Goal: Task Accomplishment & Management: Manage account settings

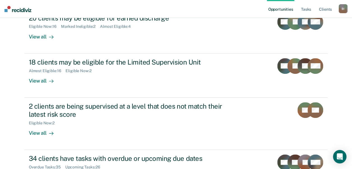
scroll to position [150, 0]
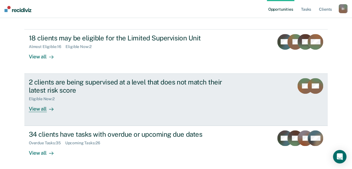
click at [87, 114] on link "2 clients are being supervised at a level that does not match their latest risk…" at bounding box center [176, 99] width 304 height 52
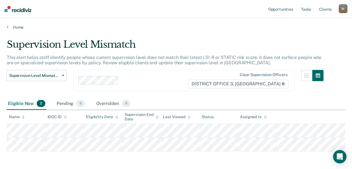
scroll to position [22, 0]
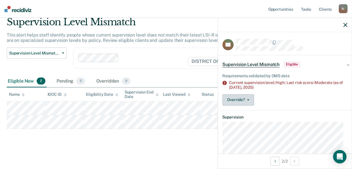
click at [252, 96] on button "Override?" at bounding box center [239, 99] width 32 height 11
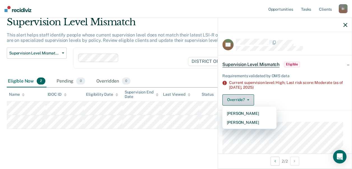
click at [252, 96] on button "Override?" at bounding box center [239, 99] width 32 height 11
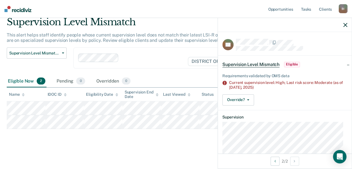
click at [204, 81] on div "Eligible Now 2 Pending 0 Overridden 0" at bounding box center [176, 81] width 339 height 13
click at [244, 106] on div "Requirements validated by OMS data Current supervision level: Moderate; Last ri…" at bounding box center [285, 88] width 134 height 43
click at [247, 99] on icon "button" at bounding box center [248, 99] width 2 height 1
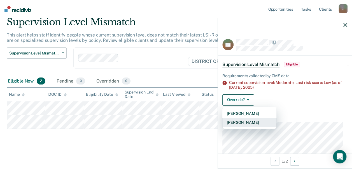
click at [242, 119] on button "[PERSON_NAME]" at bounding box center [250, 122] width 54 height 9
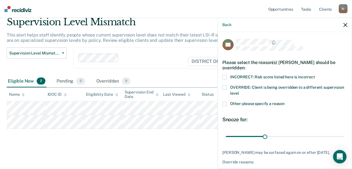
click at [226, 85] on span at bounding box center [225, 87] width 4 height 4
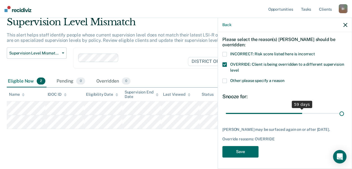
scroll to position [26, 0]
drag, startPoint x: 263, startPoint y: 108, endPoint x: 351, endPoint y: 108, distance: 88.0
type input "90"
click at [344, 108] on input "range" at bounding box center [285, 113] width 118 height 10
click at [245, 153] on button "Save" at bounding box center [241, 151] width 36 height 11
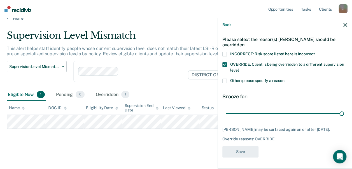
scroll to position [9, 0]
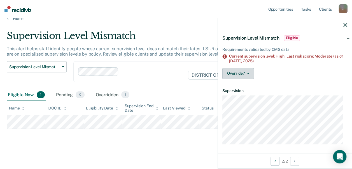
click at [247, 70] on button "Override?" at bounding box center [239, 73] width 32 height 11
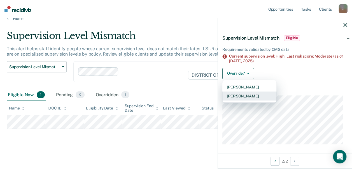
click at [240, 96] on button "[PERSON_NAME]" at bounding box center [250, 95] width 54 height 9
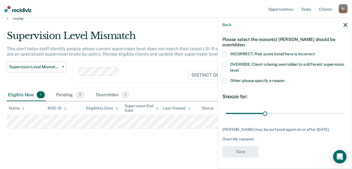
click at [247, 79] on label "Other: please specify a reason" at bounding box center [285, 81] width 125 height 6
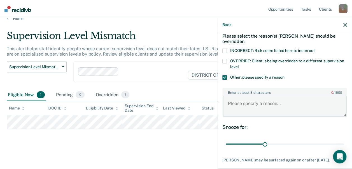
click at [242, 105] on textarea "Enter at least 3 characters 0 / 1600" at bounding box center [285, 106] width 124 height 21
type textarea "Deceased"
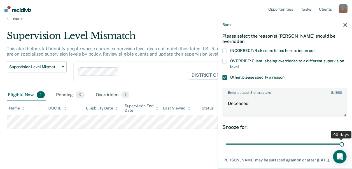
drag, startPoint x: 262, startPoint y: 142, endPoint x: 357, endPoint y: 130, distance: 95.7
type input "90"
click at [344, 139] on input "range" at bounding box center [285, 144] width 118 height 10
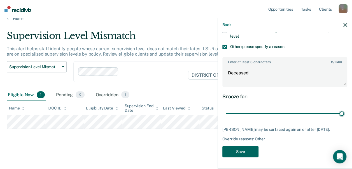
click at [239, 152] on button "Save" at bounding box center [241, 151] width 36 height 11
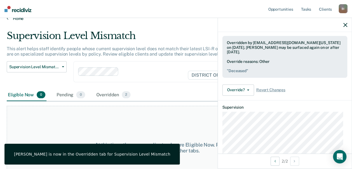
click at [15, 19] on link "Home" at bounding box center [176, 18] width 339 height 5
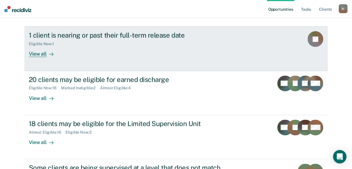
scroll to position [65, 0]
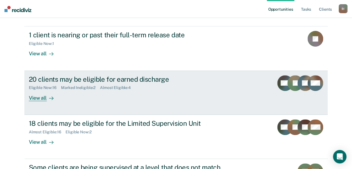
click at [80, 97] on div "20 clients may be eligible for earned discharge Eligible Now : 16 Marked Inelig…" at bounding box center [134, 88] width 210 height 26
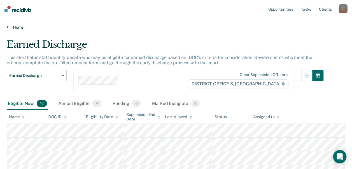
click at [8, 26] on link "Home" at bounding box center [176, 27] width 339 height 5
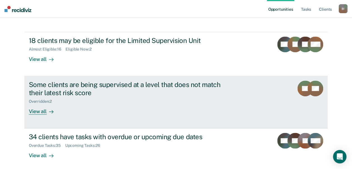
scroll to position [172, 0]
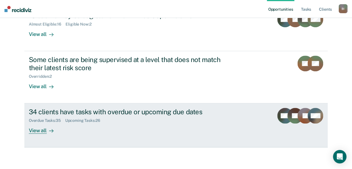
click at [102, 124] on div "34 clients have tasks with overdue or upcoming due dates Overdue Tasks : 35 Upc…" at bounding box center [134, 121] width 210 height 26
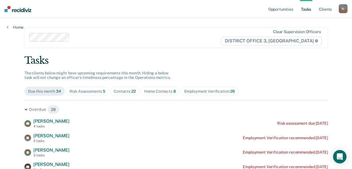
click at [212, 91] on div "Employment Verification 26" at bounding box center [209, 91] width 51 height 5
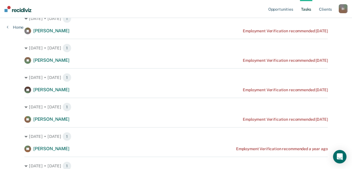
scroll to position [93, 0]
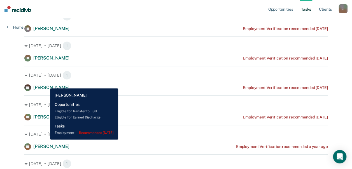
click at [46, 84] on div "[PERSON_NAME]" at bounding box center [46, 87] width 45 height 7
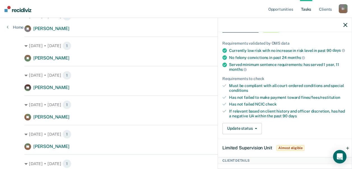
scroll to position [77, 0]
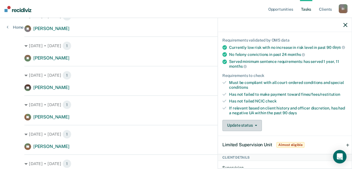
click at [250, 130] on button "Update status" at bounding box center [243, 125] width 40 height 11
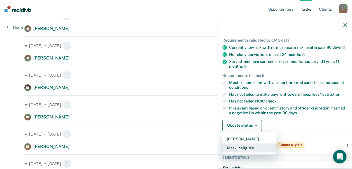
click at [241, 149] on button "Mark Ineligible" at bounding box center [250, 147] width 54 height 9
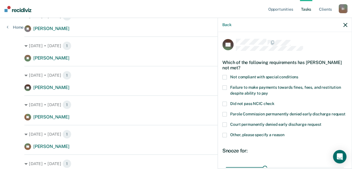
click at [260, 137] on span "Other, please specify a reason" at bounding box center [257, 134] width 54 height 4
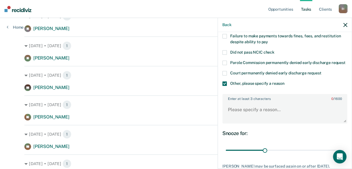
scroll to position [52, 0]
click at [265, 121] on textarea "Enter at least 3 characters 0 / 1600" at bounding box center [285, 111] width 124 height 21
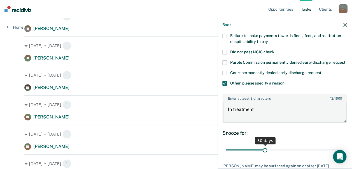
type textarea "In treatment"
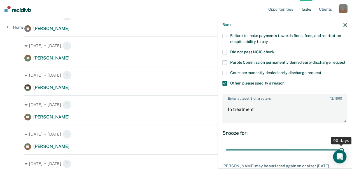
drag, startPoint x: 263, startPoint y: 152, endPoint x: 352, endPoint y: 157, distance: 89.3
type input "90"
click at [344, 154] on input "range" at bounding box center [285, 150] width 118 height 10
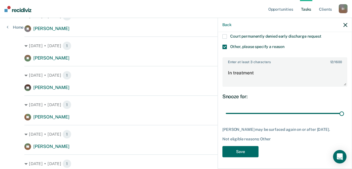
click at [247, 145] on div "MJ Which of the following requirements has [PERSON_NAME] not met? Not compliant…" at bounding box center [285, 56] width 125 height 210
click at [246, 147] on button "Save" at bounding box center [241, 151] width 36 height 11
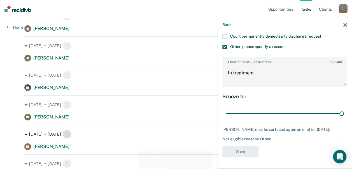
scroll to position [156, 0]
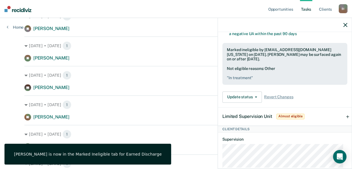
click at [343, 20] on div at bounding box center [285, 25] width 134 height 14
click at [345, 23] on icon "button" at bounding box center [346, 25] width 4 height 4
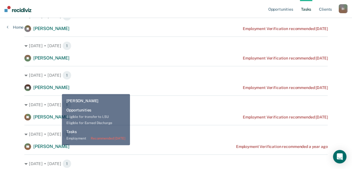
click at [58, 90] on div "[PERSON_NAME]" at bounding box center [51, 88] width 36 height 6
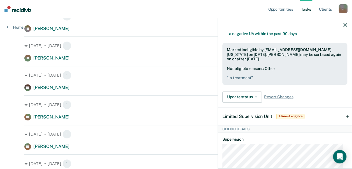
click at [298, 119] on span "Almost eligible" at bounding box center [291, 117] width 28 height 6
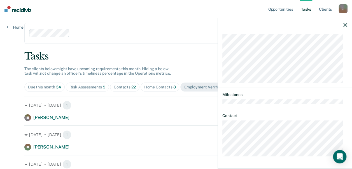
scroll to position [0, 0]
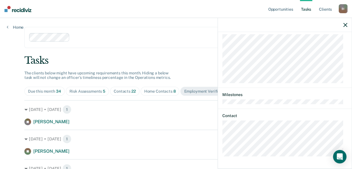
click at [170, 39] on div at bounding box center [146, 37] width 149 height 6
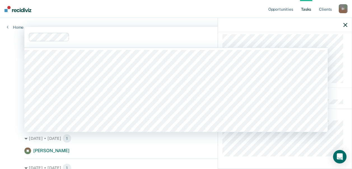
click at [349, 24] on div at bounding box center [285, 25] width 134 height 14
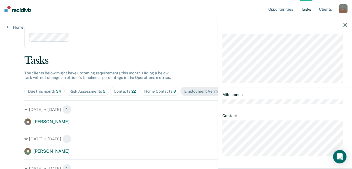
click at [348, 24] on div at bounding box center [285, 25] width 134 height 14
click at [346, 24] on icon "button" at bounding box center [346, 25] width 4 height 4
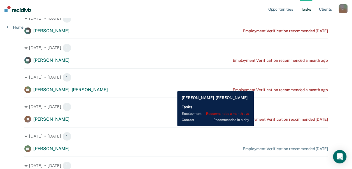
scroll to position [655, 0]
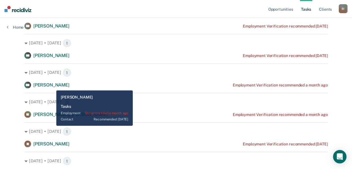
click at [52, 86] on span "[PERSON_NAME]" at bounding box center [51, 84] width 36 height 5
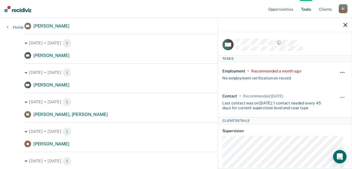
click at [342, 72] on span "button" at bounding box center [342, 72] width 1 height 1
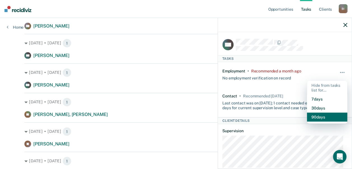
click at [316, 115] on button "90 days" at bounding box center [327, 116] width 40 height 9
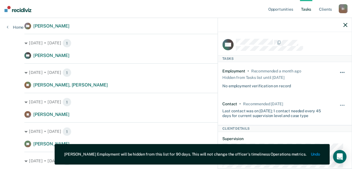
click at [339, 72] on button "button" at bounding box center [343, 75] width 10 height 9
click at [339, 104] on button "button" at bounding box center [343, 107] width 10 height 9
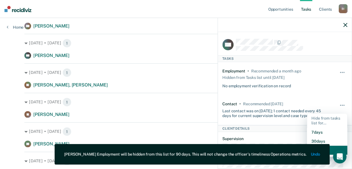
click at [332, 149] on button "90 days" at bounding box center [327, 149] width 40 height 9
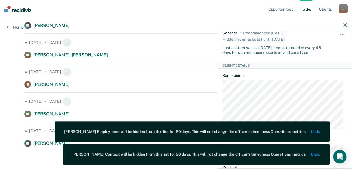
scroll to position [72, 0]
click at [346, 23] on icon "button" at bounding box center [346, 25] width 4 height 4
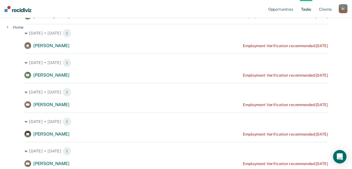
scroll to position [518, 0]
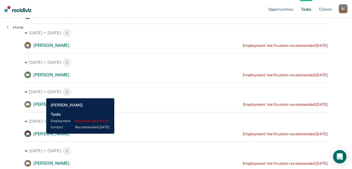
click at [42, 133] on span "[PERSON_NAME]" at bounding box center [51, 133] width 36 height 5
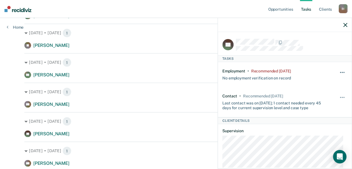
click at [338, 72] on button "button" at bounding box center [343, 75] width 10 height 9
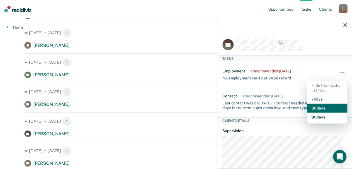
click at [320, 107] on button "30 days" at bounding box center [327, 107] width 40 height 9
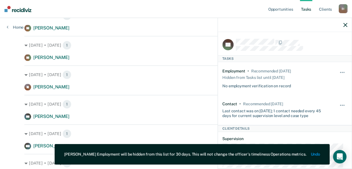
scroll to position [329, 0]
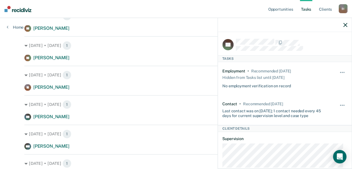
click at [346, 26] on icon "button" at bounding box center [346, 25] width 4 height 4
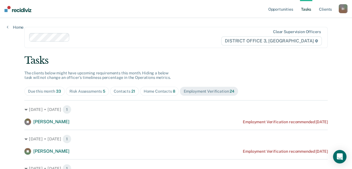
scroll to position [39, 0]
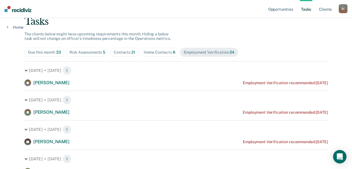
click at [168, 53] on div "Home Contacts 8" at bounding box center [160, 52] width 32 height 5
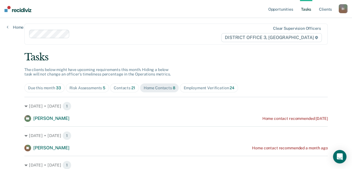
scroll to position [0, 0]
